Goal: Task Accomplishment & Management: Complete application form

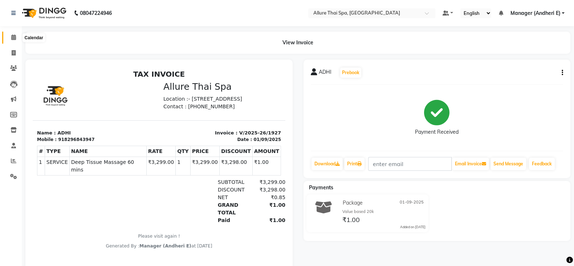
click at [12, 36] on icon at bounding box center [13, 37] width 5 height 5
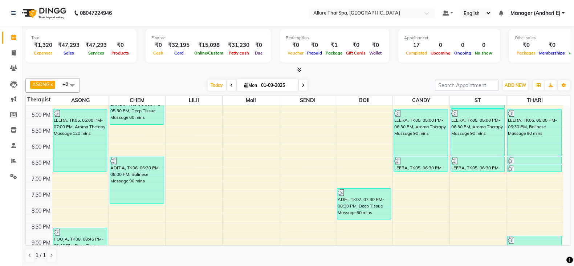
scroll to position [338, 0]
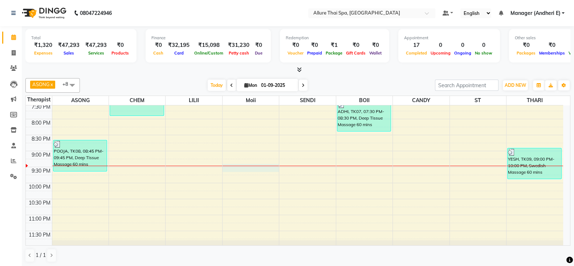
click at [249, 165] on div "9:00 AM 9:30 AM 10:00 AM 10:30 AM 11:00 AM 11:30 AM 12:00 PM 12:30 PM 1:00 PM 1…" at bounding box center [294, 7] width 537 height 479
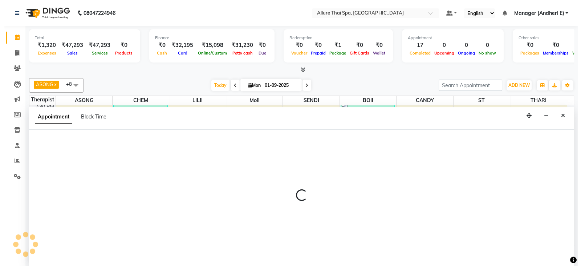
scroll to position [0, 0]
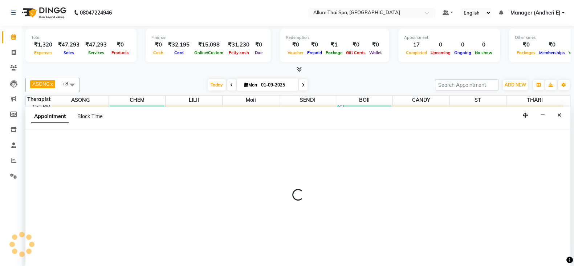
select select "74654"
select select "1290"
select select "tentative"
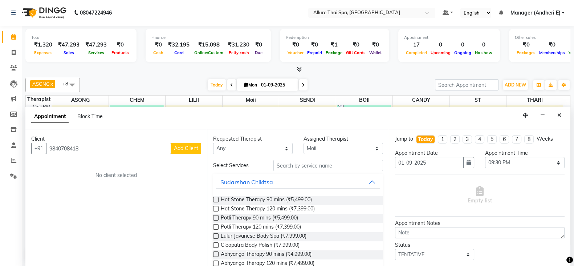
type input "9840708418"
click at [173, 150] on button "Add Client" at bounding box center [186, 148] width 30 height 11
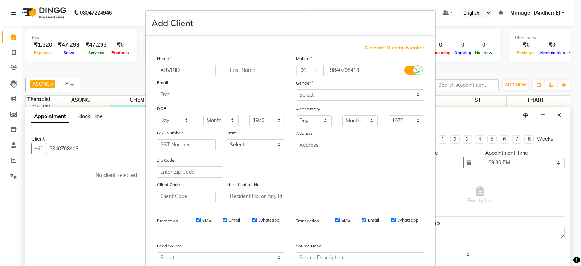
type input "ARVIND"
click at [312, 97] on select "Select [DEMOGRAPHIC_DATA] [DEMOGRAPHIC_DATA] Other Prefer Not To Say" at bounding box center [360, 94] width 128 height 11
select select "[DEMOGRAPHIC_DATA]"
click at [296, 90] on select "Select [DEMOGRAPHIC_DATA] [DEMOGRAPHIC_DATA] Other Prefer Not To Say" at bounding box center [360, 94] width 128 height 11
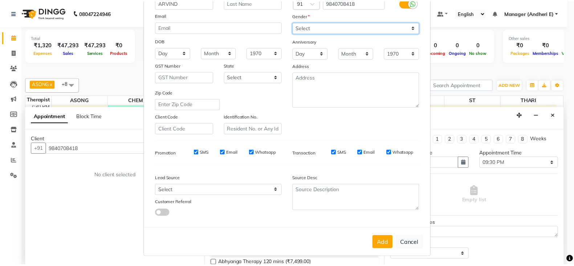
scroll to position [73, 0]
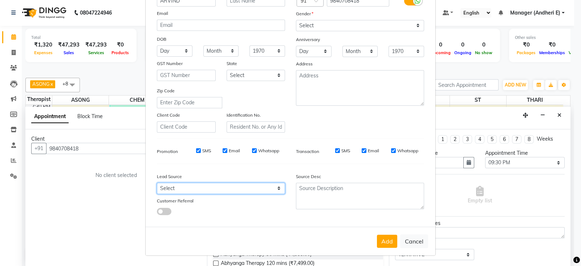
click at [257, 186] on select "Select Walk-in Referral Friend Advertisement Facebook JustDial Google Other Web…" at bounding box center [221, 188] width 128 height 11
select select "47842"
click at [157, 183] on select "Select Walk-in Referral Friend Advertisement Facebook JustDial Google Other Web…" at bounding box center [221, 188] width 128 height 11
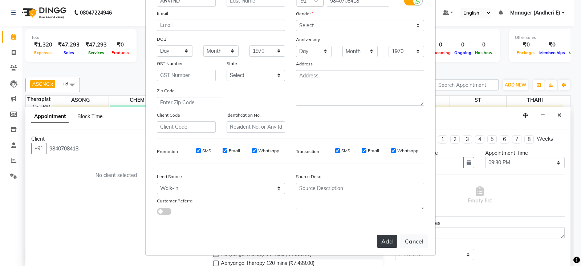
click at [383, 238] on button "Add" at bounding box center [387, 241] width 20 height 13
select select
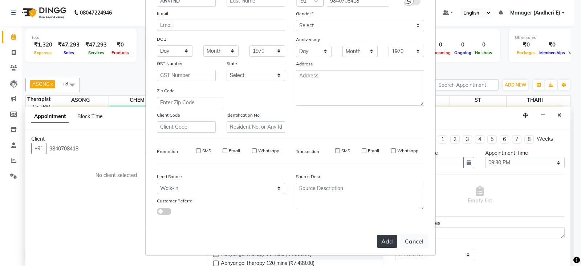
select select
checkbox input "false"
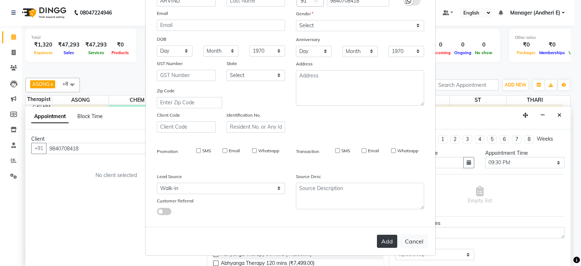
checkbox input "false"
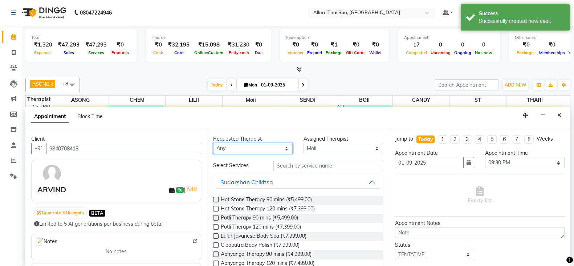
click at [254, 147] on select "Any ASONG [PERSON_NAME] BOII CANDY CHEM LILII Moii SENDI ST THARI" at bounding box center [253, 148] width 80 height 11
select select "74654"
click at [213, 143] on select "Any ASONG [PERSON_NAME] BOII CANDY CHEM LILII Moii SENDI ST THARI" at bounding box center [253, 148] width 80 height 11
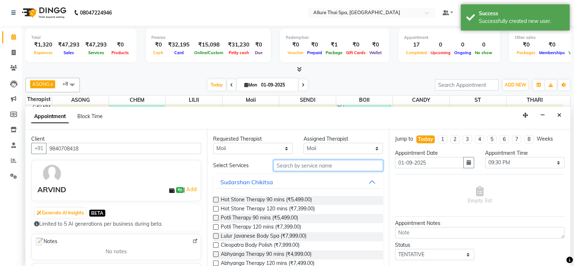
click at [305, 165] on input "text" at bounding box center [328, 165] width 110 height 11
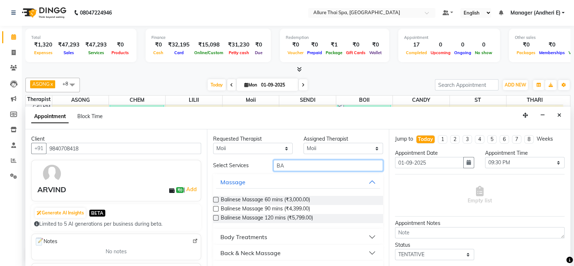
type input "BA"
drag, startPoint x: 214, startPoint y: 197, endPoint x: 214, endPoint y: 203, distance: 6.2
click at [214, 198] on label at bounding box center [215, 199] width 5 height 5
click at [214, 198] on input "checkbox" at bounding box center [215, 200] width 5 height 5
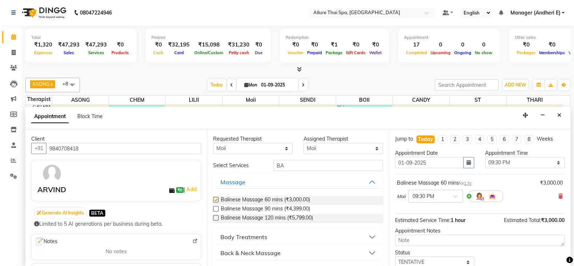
checkbox input "false"
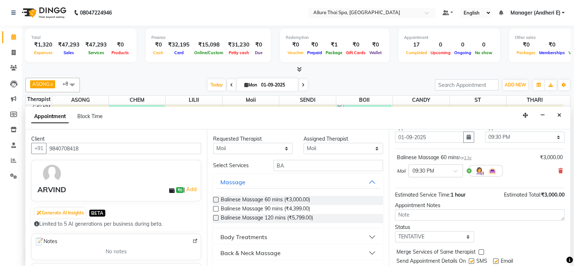
scroll to position [46, 0]
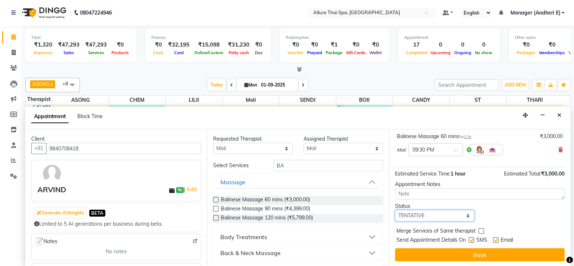
click at [444, 215] on select "Select TENTATIVE CONFIRM CHECK-IN UPCOMING" at bounding box center [435, 215] width 80 height 11
select select "confirm booking"
click at [395, 210] on select "Select TENTATIVE CONFIRM CHECK-IN UPCOMING" at bounding box center [435, 215] width 80 height 11
click at [471, 240] on label at bounding box center [471, 239] width 5 height 5
click at [471, 240] on input "checkbox" at bounding box center [471, 240] width 5 height 5
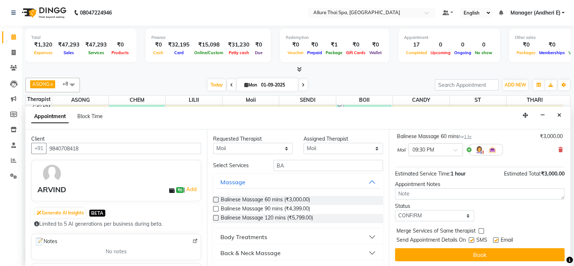
checkbox input "false"
click at [498, 240] on label at bounding box center [495, 239] width 5 height 5
click at [498, 240] on input "checkbox" at bounding box center [495, 240] width 5 height 5
checkbox input "false"
click at [478, 251] on button "Book" at bounding box center [480, 254] width 170 height 13
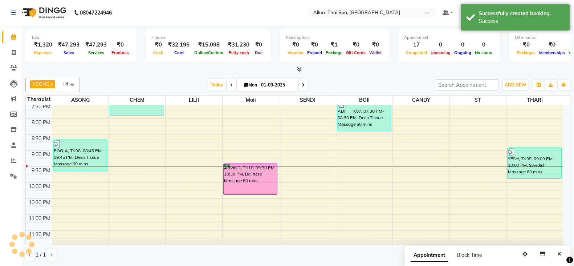
scroll to position [0, 0]
